Goal: Task Accomplishment & Management: Manage account settings

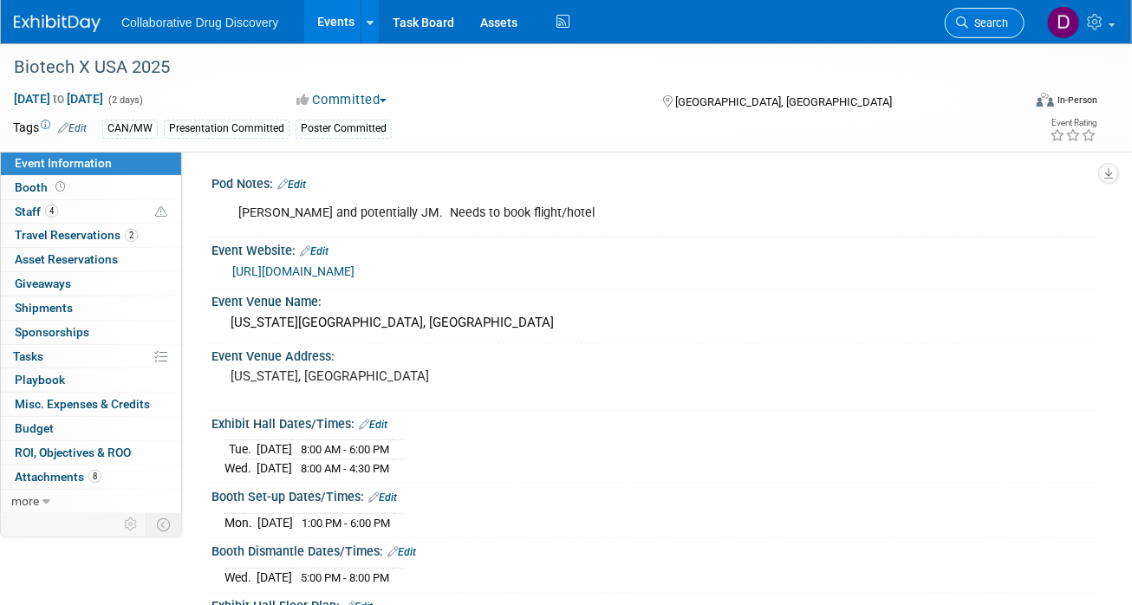
click at [990, 25] on span "Search" at bounding box center [988, 22] width 40 height 13
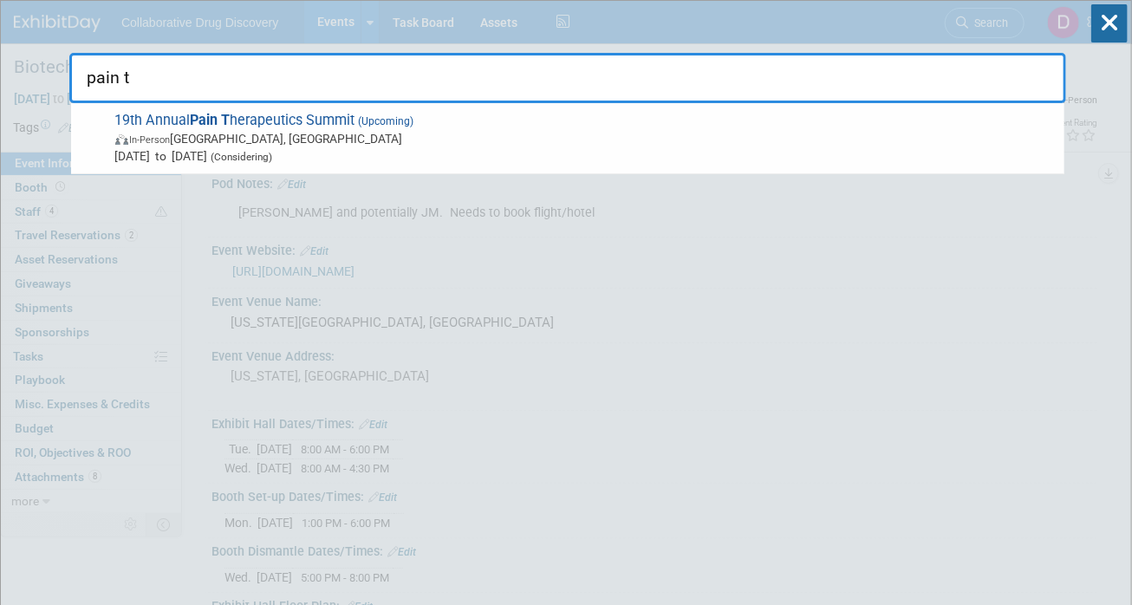
type input "pain th"
click at [434, 138] on span "In-Person San Diego, CA" at bounding box center [585, 138] width 940 height 17
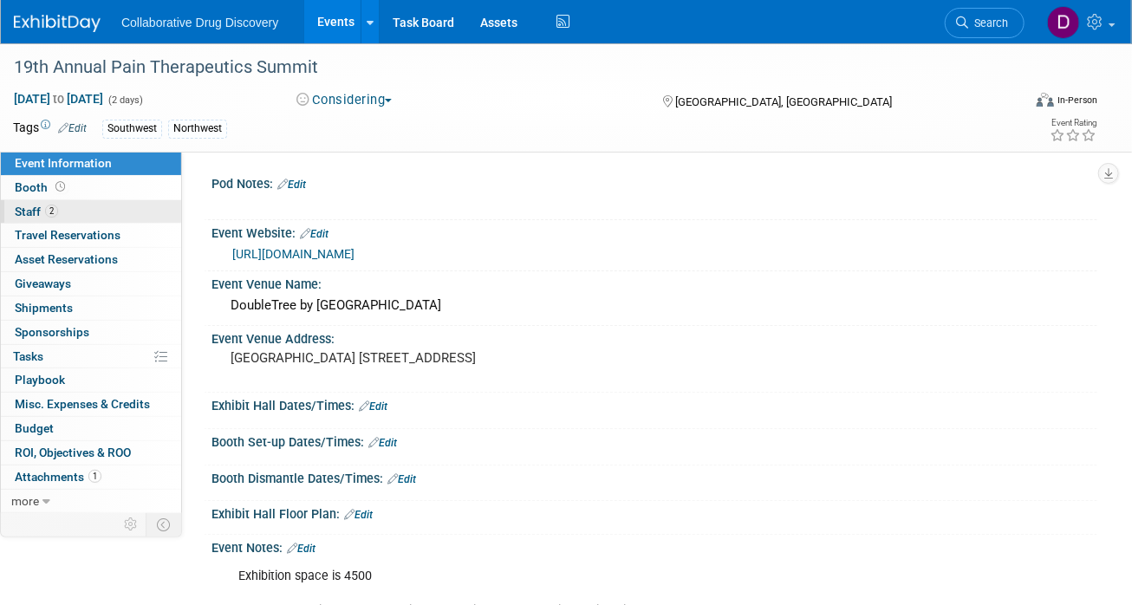
click at [42, 217] on span "Staff 2" at bounding box center [36, 211] width 43 height 14
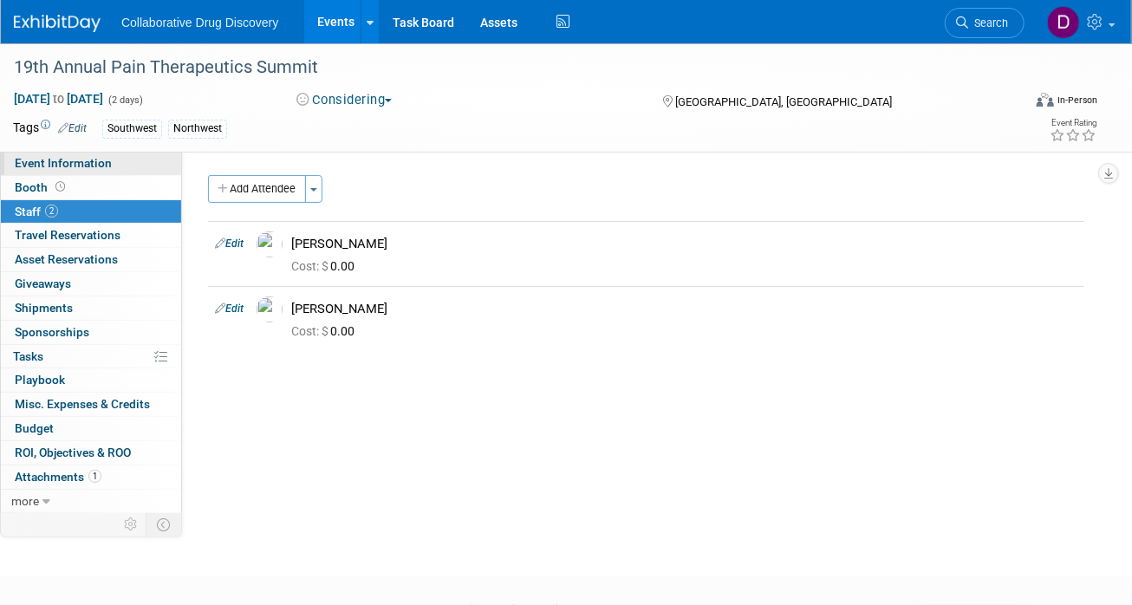
click at [75, 160] on span "Event Information" at bounding box center [63, 163] width 97 height 14
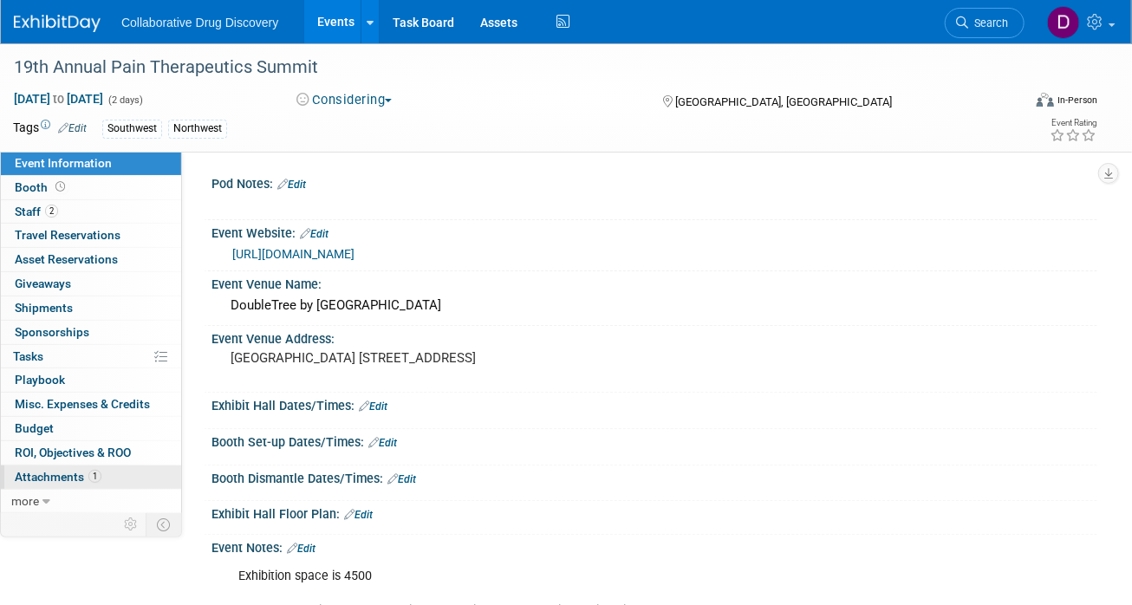
click at [63, 470] on span "Attachments 1" at bounding box center [58, 477] width 87 height 14
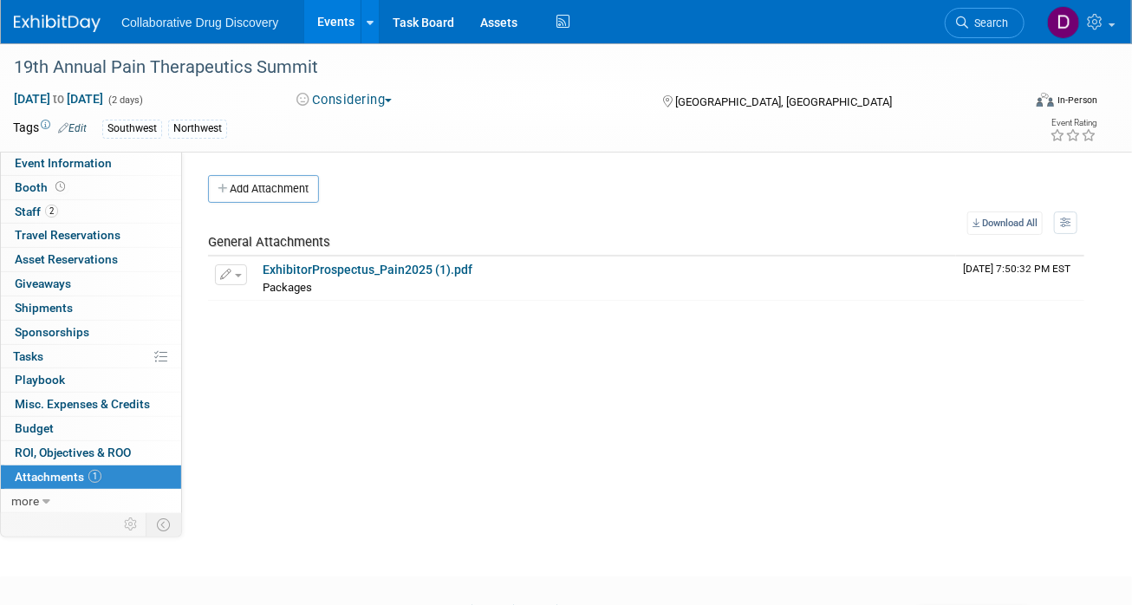
click at [276, 211] on table "Download All View Preference: Show file name, then description Show description…" at bounding box center [646, 255] width 876 height 89
click at [270, 189] on button "Add Attachment" at bounding box center [263, 189] width 111 height 28
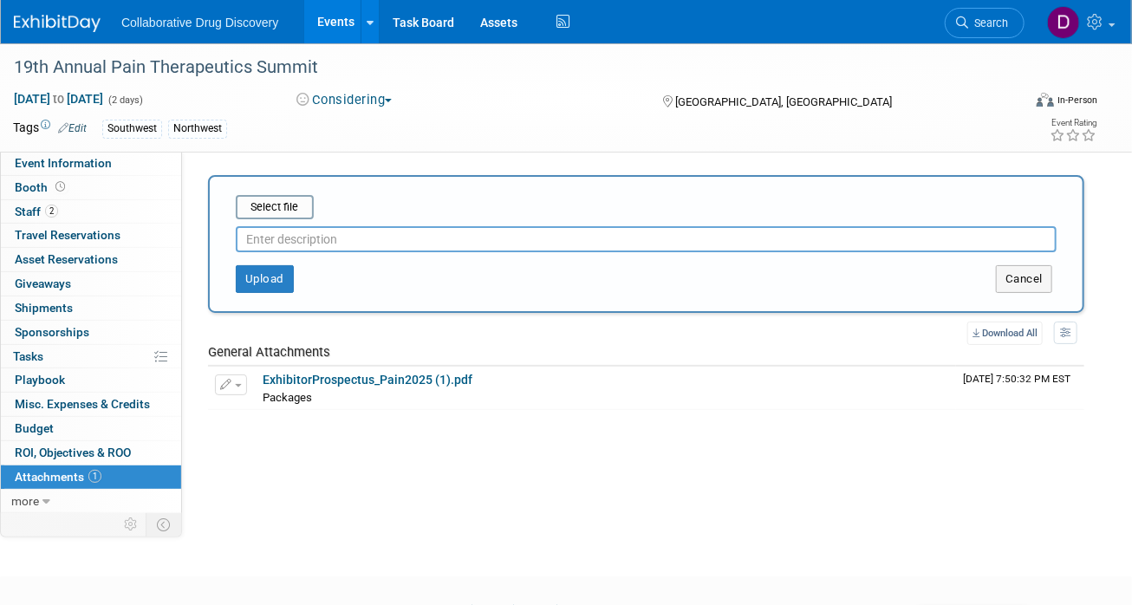
click at [290, 221] on div at bounding box center [646, 235] width 821 height 33
click at [285, 204] on input "file" at bounding box center [209, 207] width 206 height 21
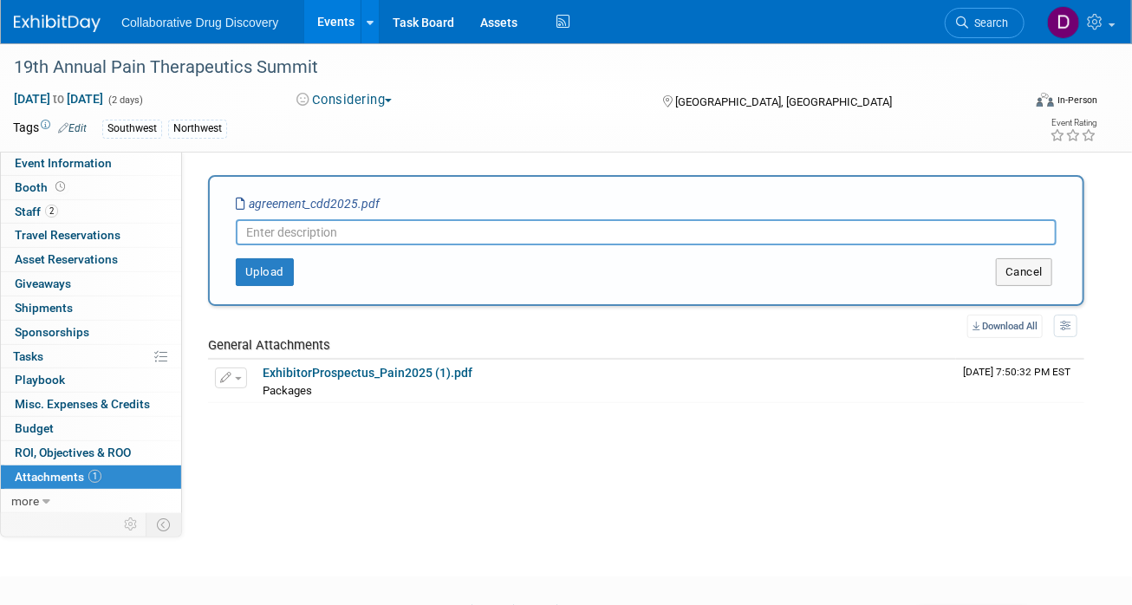
click at [449, 236] on input "text" at bounding box center [646, 232] width 821 height 26
click at [448, 235] on input "text" at bounding box center [646, 232] width 821 height 26
click at [448, 234] on input "text" at bounding box center [646, 232] width 821 height 26
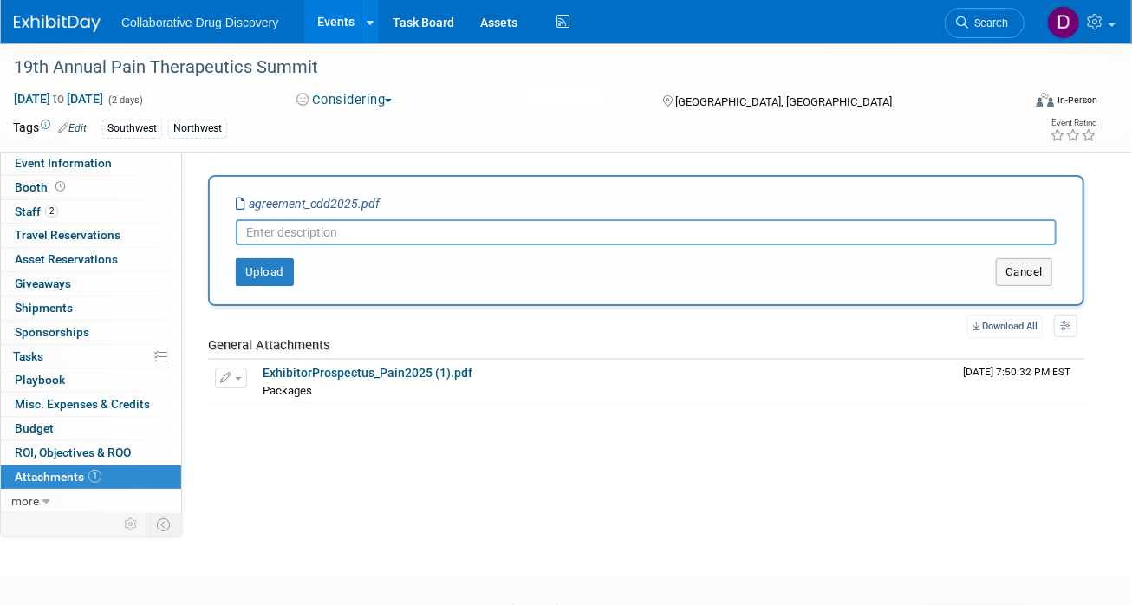
click at [449, 235] on input "text" at bounding box center [646, 232] width 821 height 26
click at [451, 237] on input "text" at bounding box center [646, 232] width 821 height 26
click at [64, 33] on div "Collaborative Drug Discovery Events Add Event Bulk Upload Events Shareable Even…" at bounding box center [555, 21] width 1082 height 43
click at [63, 23] on img at bounding box center [57, 23] width 87 height 17
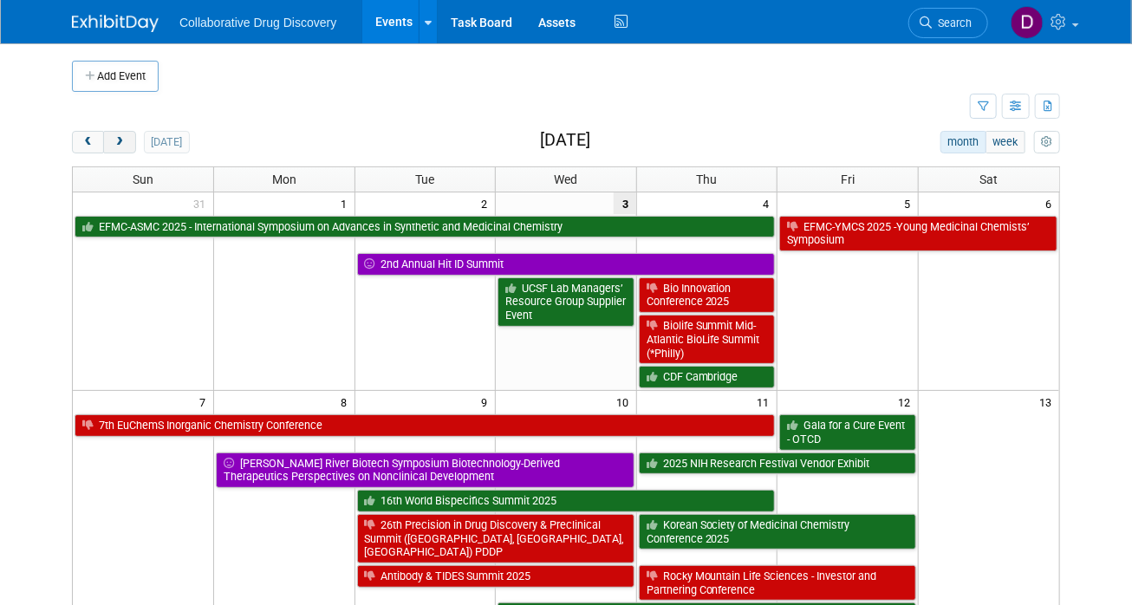
click at [127, 146] on button "next" at bounding box center [119, 142] width 32 height 23
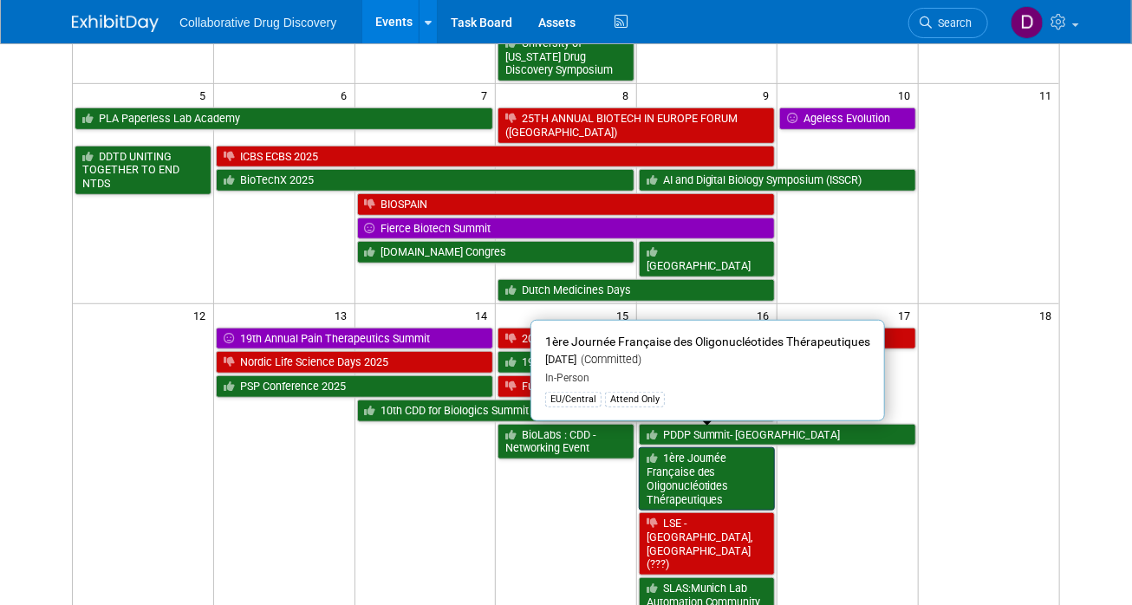
scroll to position [462, 0]
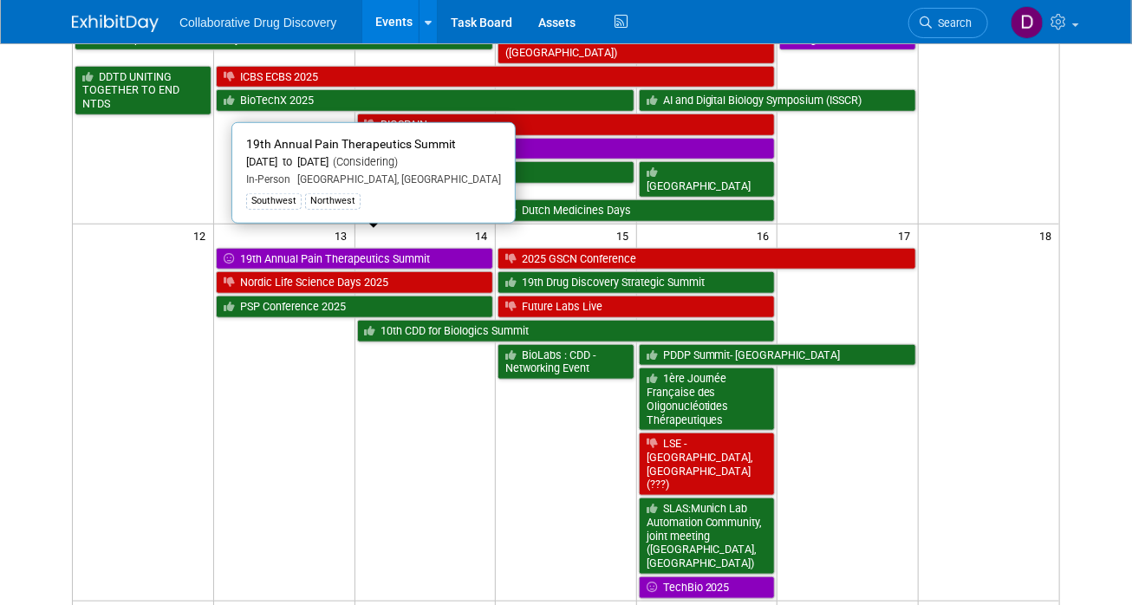
click at [310, 248] on link "19th Annual Pain Therapeutics Summit" at bounding box center [354, 259] width 277 height 23
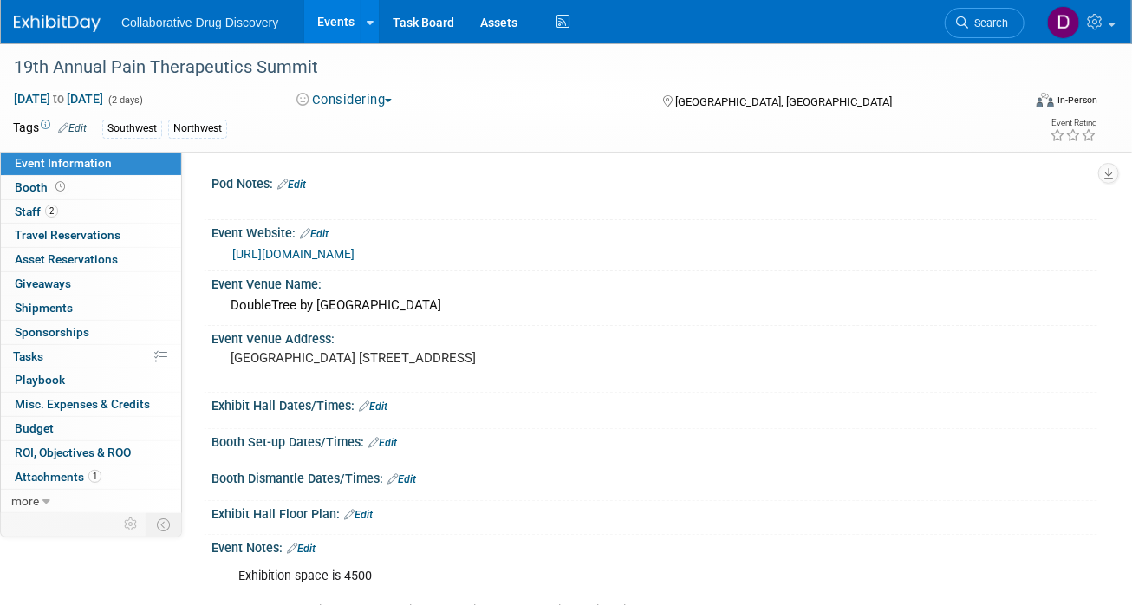
scroll to position [374, 0]
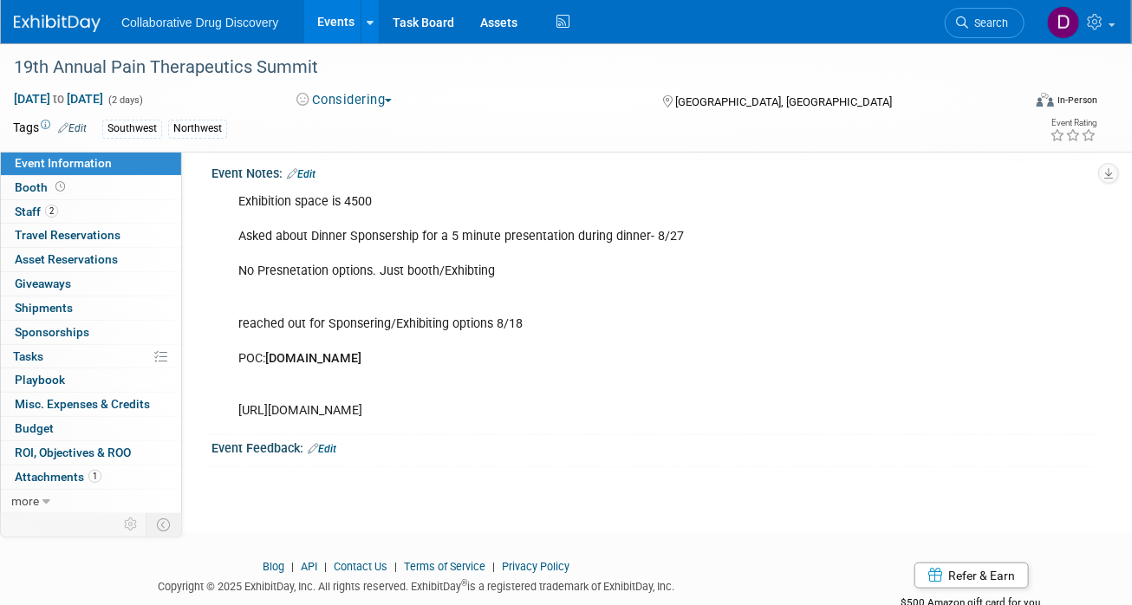
click at [357, 113] on div "Oct 13, 2025 to Oct 14, 2025 (2 days) Oct 13, 2025 to Oct 14, 2025 Considering …" at bounding box center [555, 103] width 1110 height 26
click at [370, 108] on button "Considering" at bounding box center [344, 100] width 108 height 18
click at [373, 128] on link "Committed" at bounding box center [359, 128] width 137 height 24
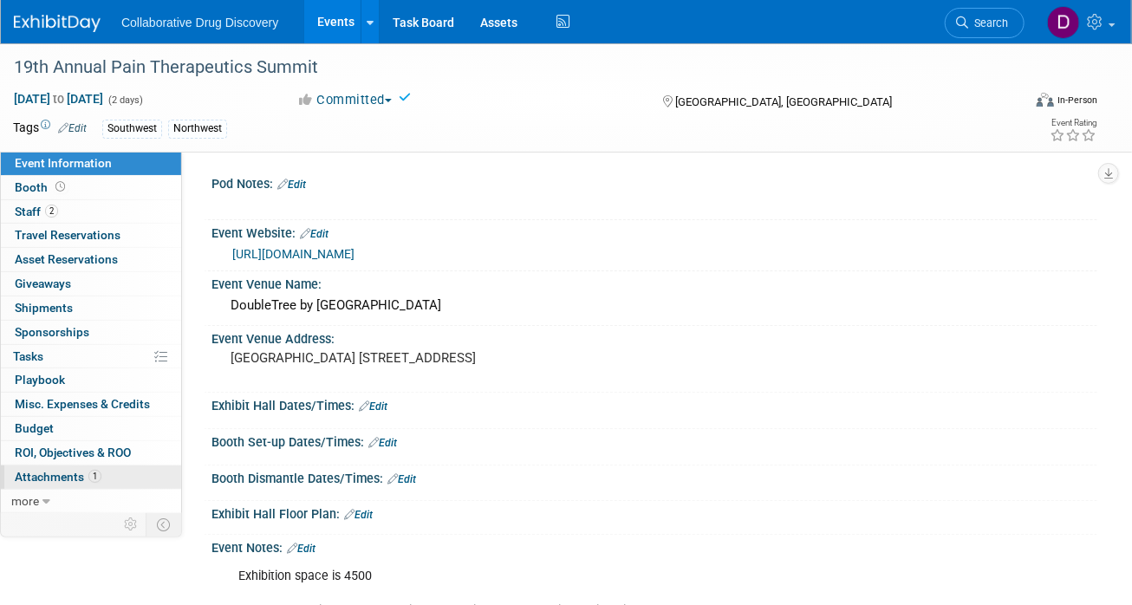
click at [86, 465] on link "1 Attachments 1" at bounding box center [91, 476] width 180 height 23
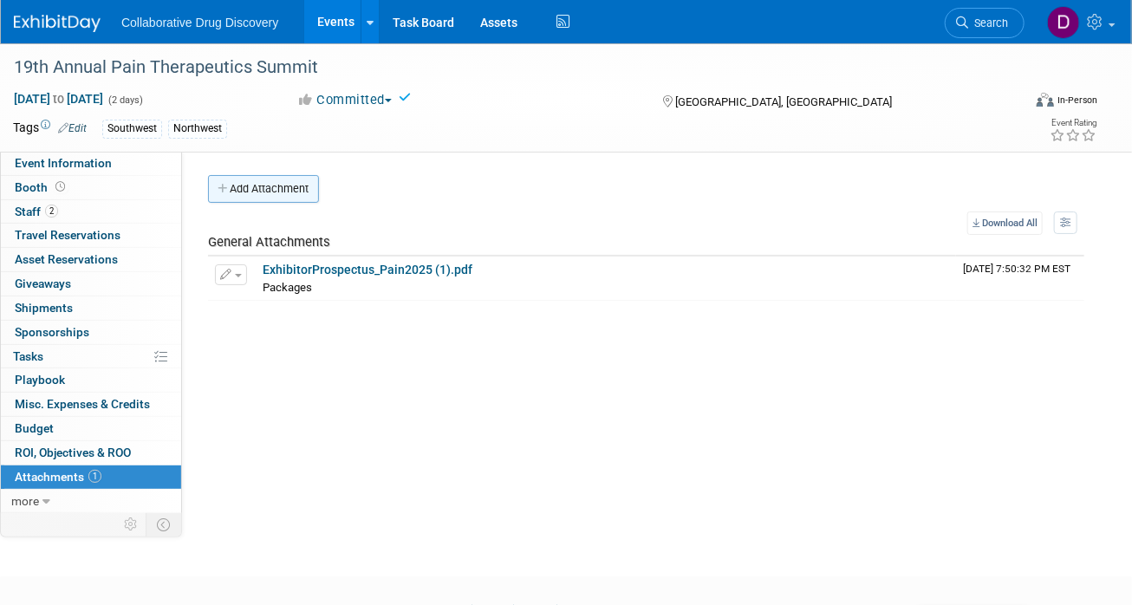
click at [265, 191] on button "Add Attachment" at bounding box center [263, 189] width 111 height 28
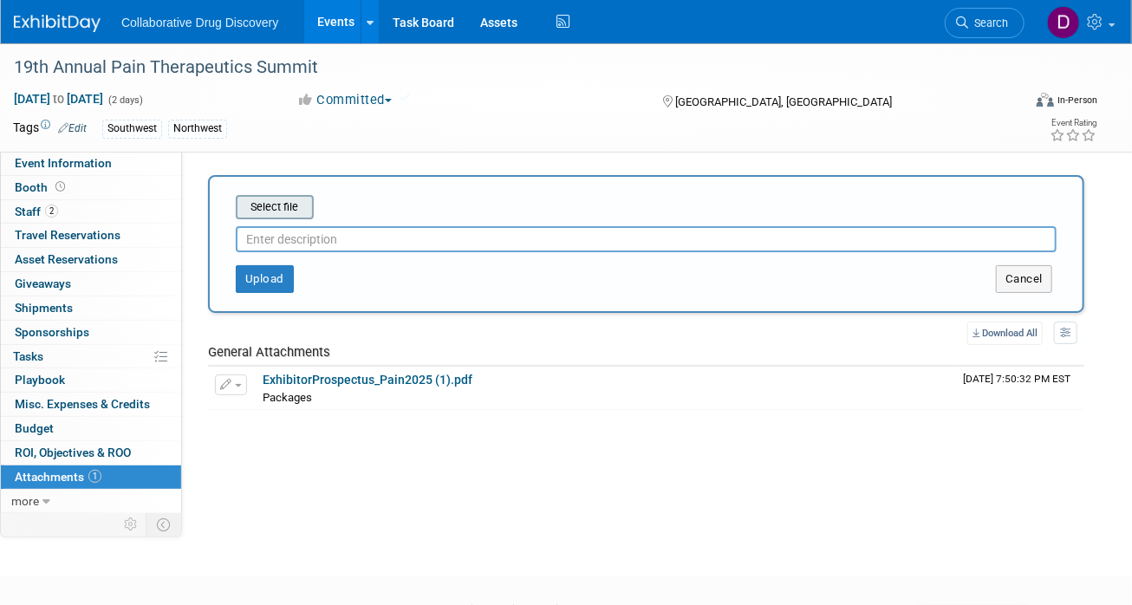
click at [294, 211] on input "file" at bounding box center [209, 207] width 206 height 21
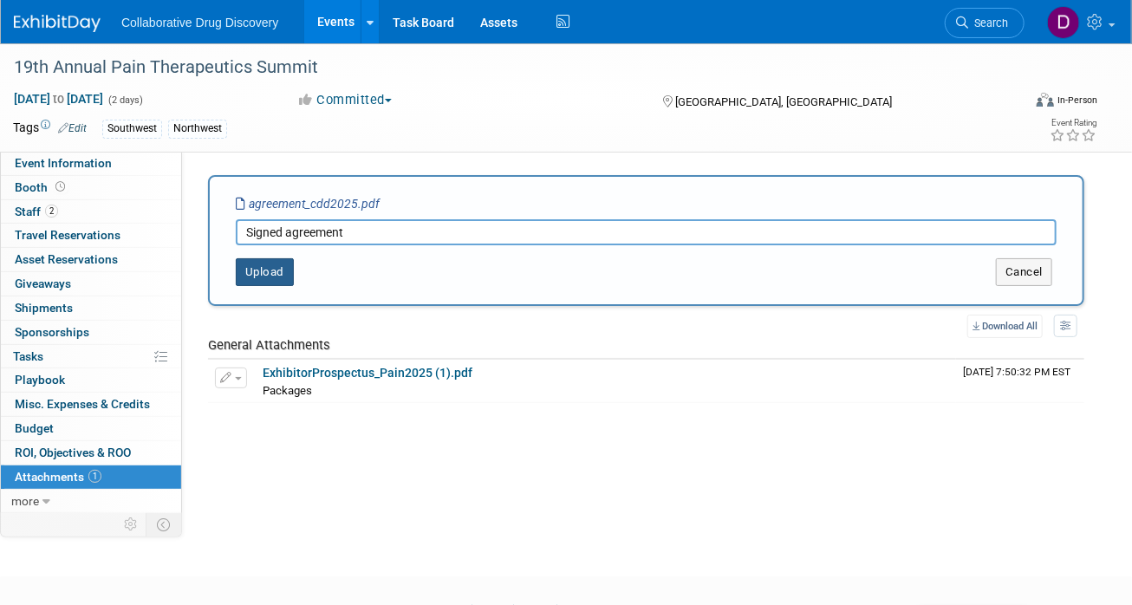
type input "Signed agreement"
click at [278, 282] on button "Upload" at bounding box center [265, 272] width 58 height 28
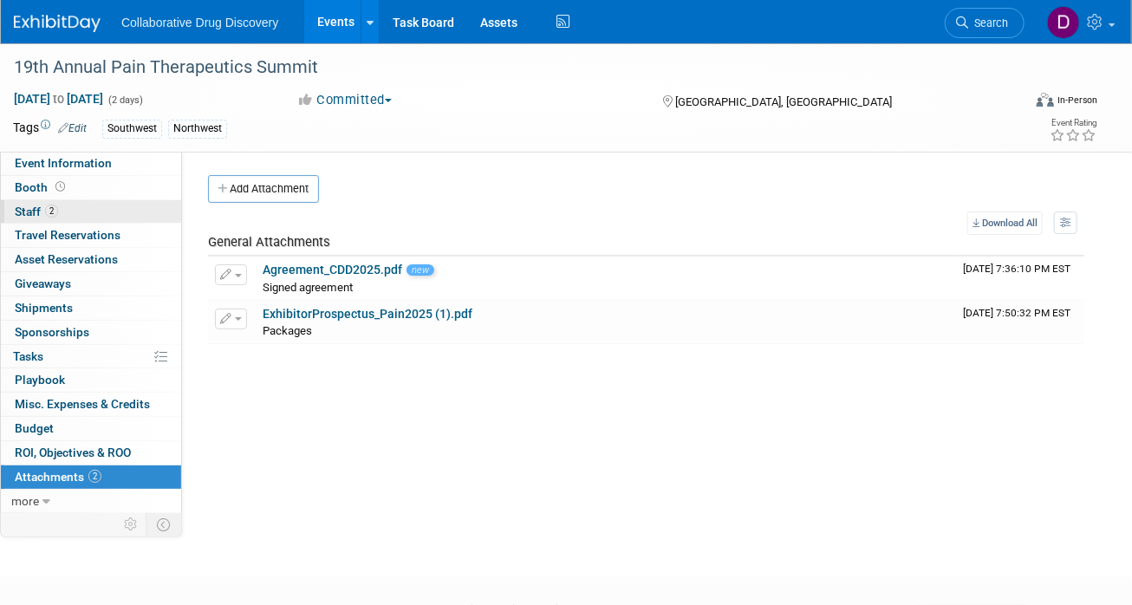
click at [44, 213] on span "Staff 2" at bounding box center [36, 211] width 43 height 14
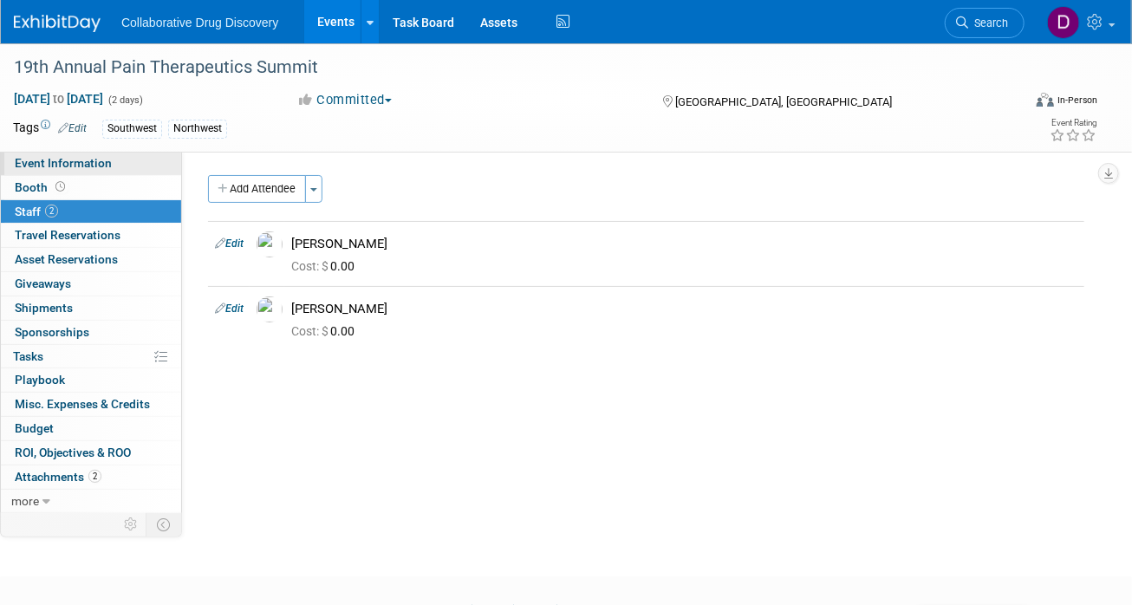
click at [54, 172] on link "Event Information" at bounding box center [91, 163] width 180 height 23
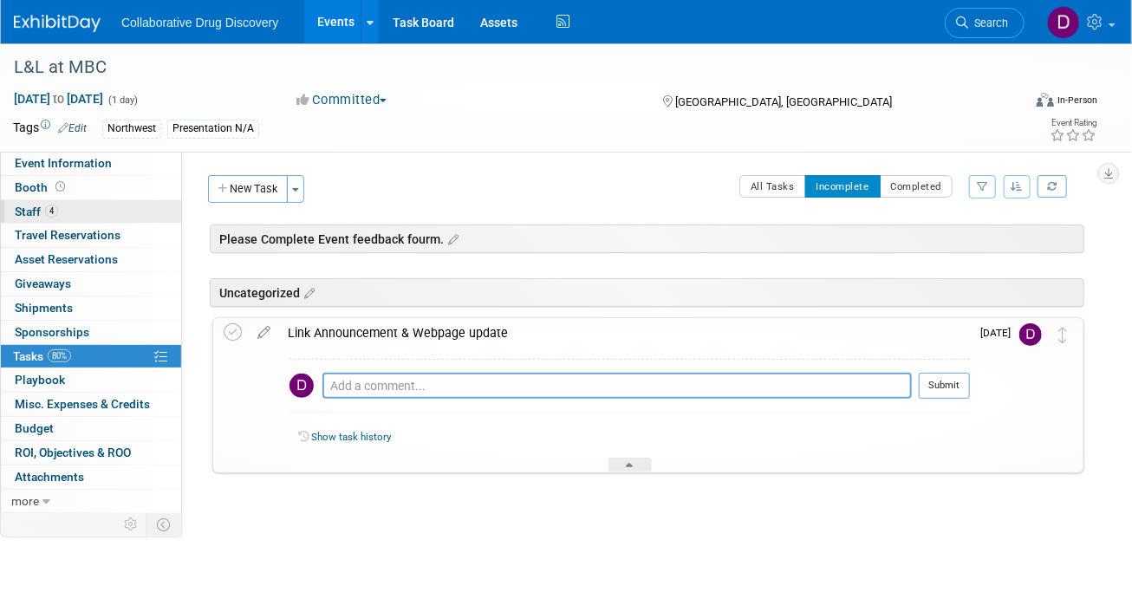
click at [66, 211] on link "4 Staff 4" at bounding box center [91, 211] width 180 height 23
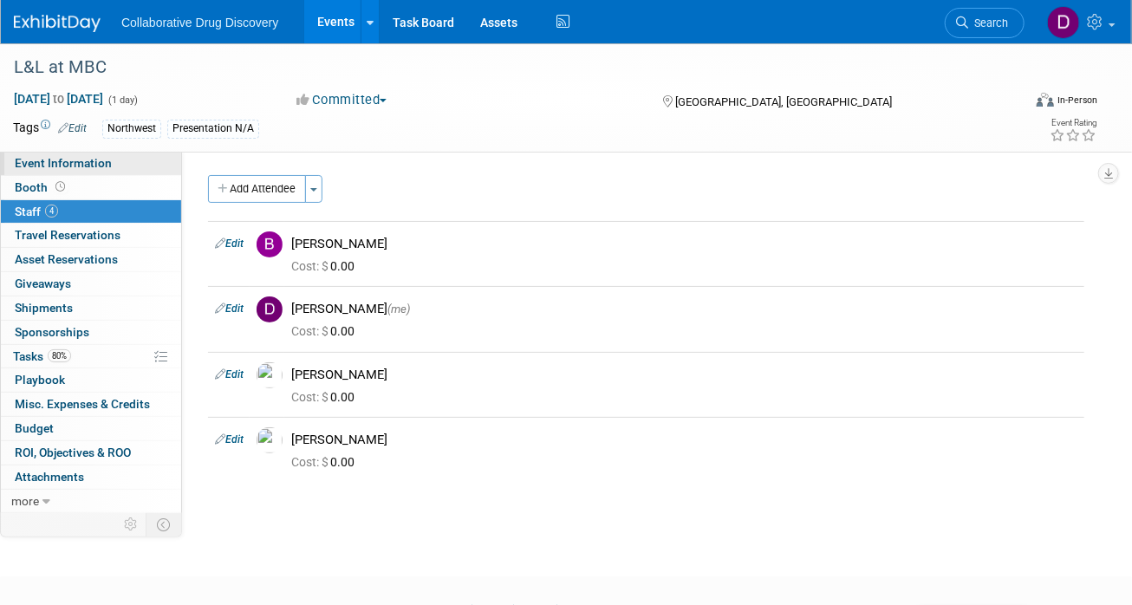
click at [88, 160] on span "Event Information" at bounding box center [63, 163] width 97 height 14
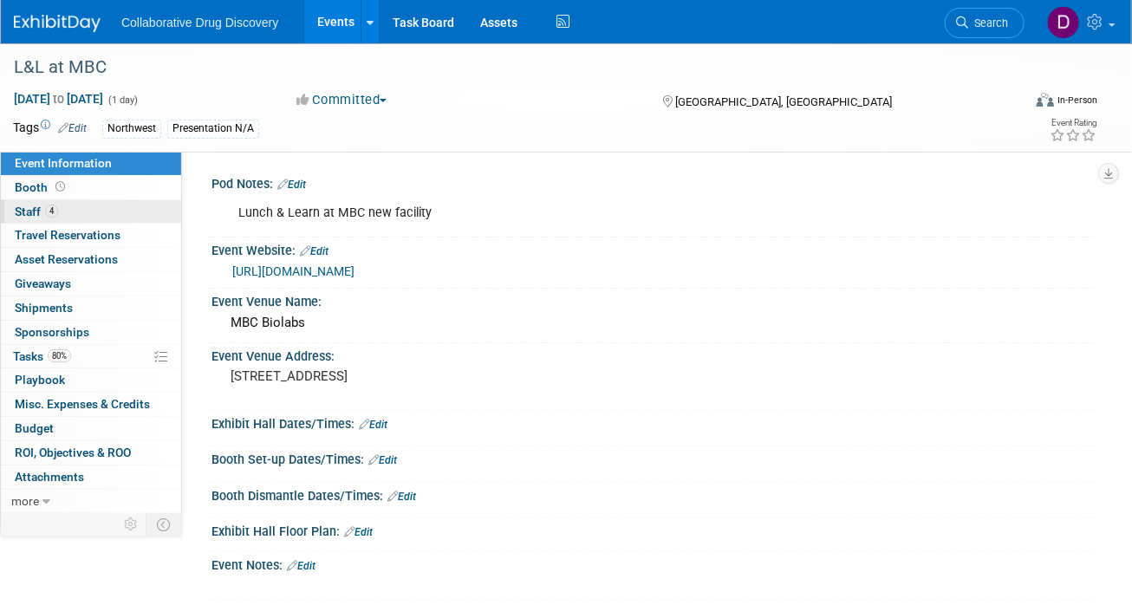
click at [72, 212] on link "4 Staff 4" at bounding box center [91, 211] width 180 height 23
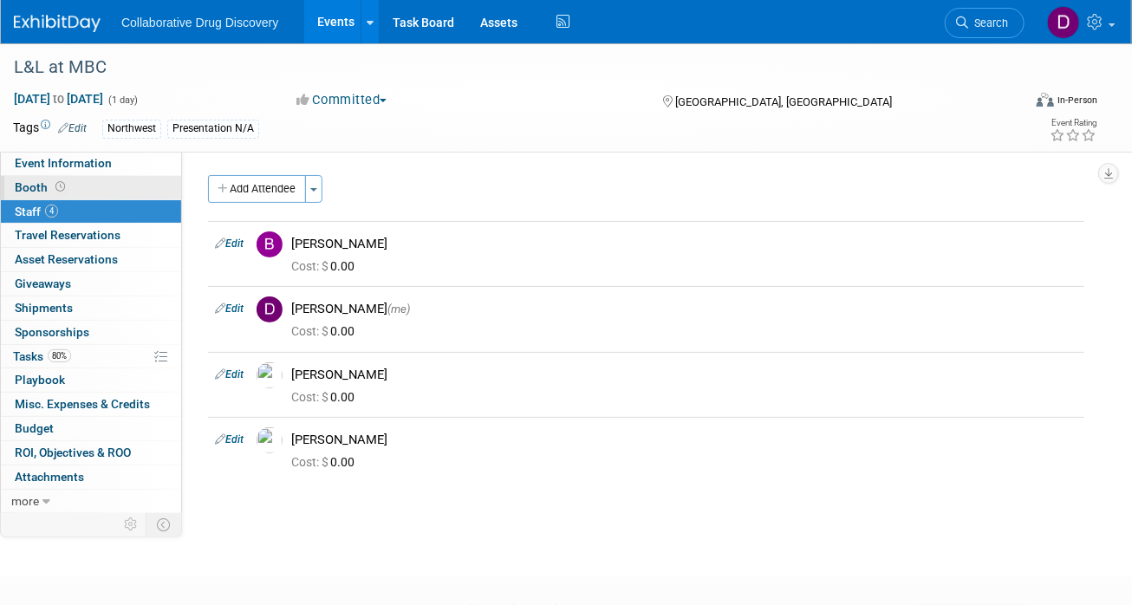
click at [88, 177] on link "Booth" at bounding box center [91, 187] width 180 height 23
